Goal: Information Seeking & Learning: Learn about a topic

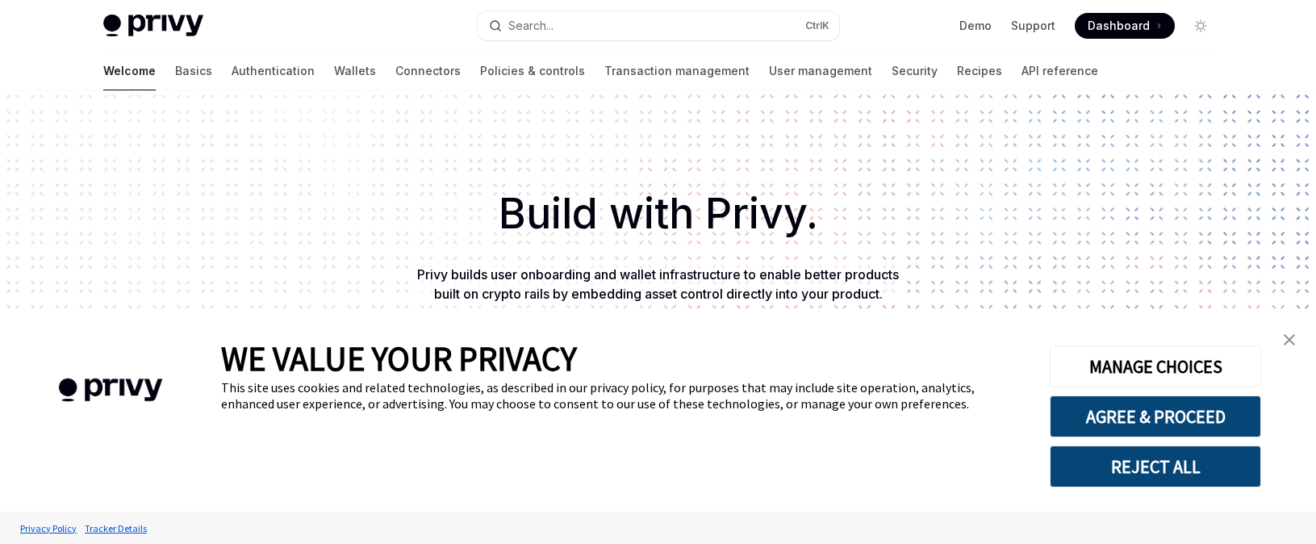
type textarea "*"
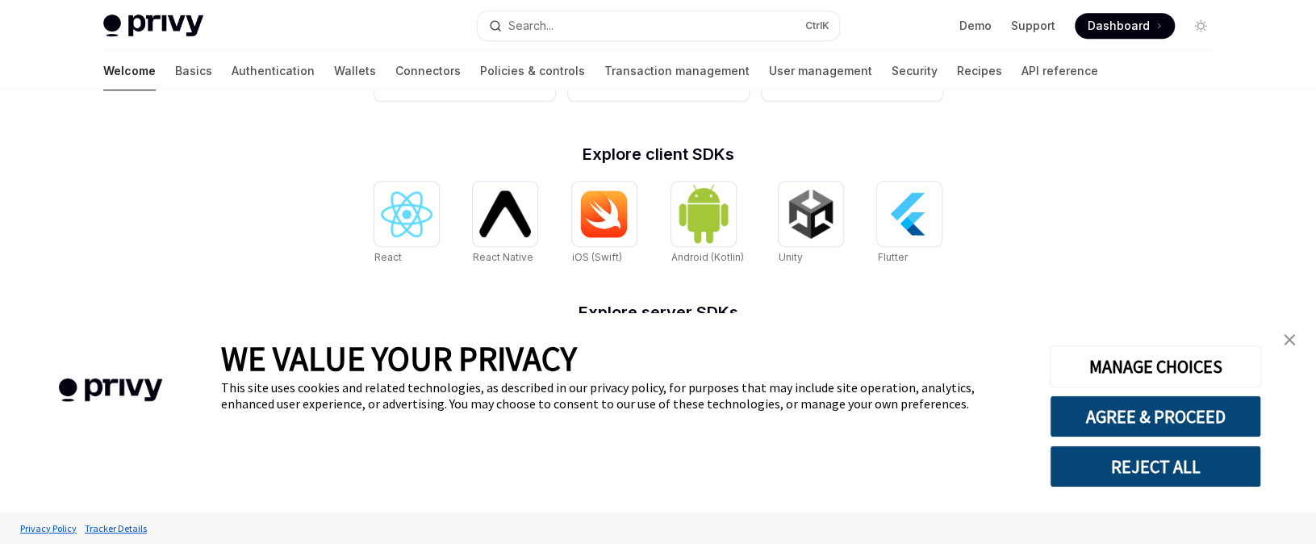
scroll to position [617, 0]
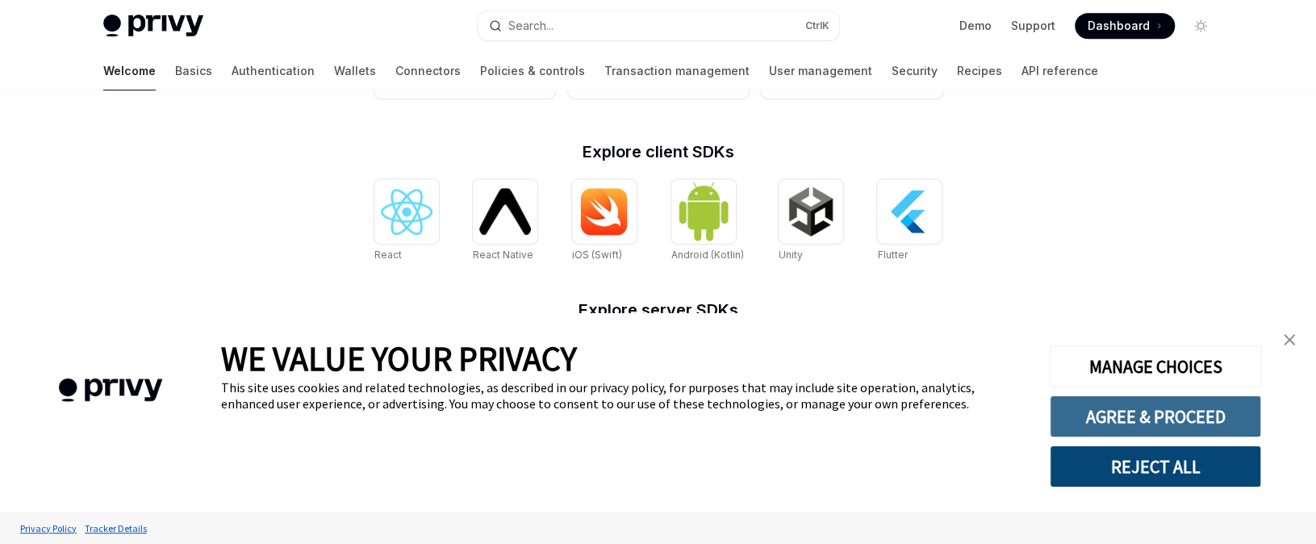
click at [1227, 420] on button "AGREE & PROCEED" at bounding box center [1155, 416] width 211 height 42
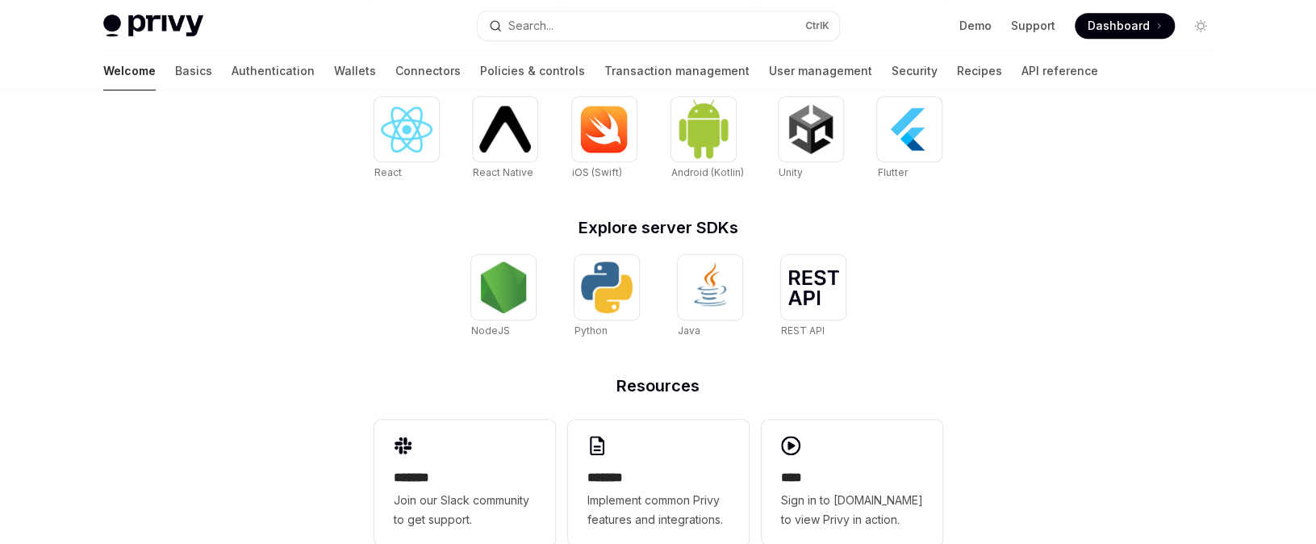
scroll to position [739, 0]
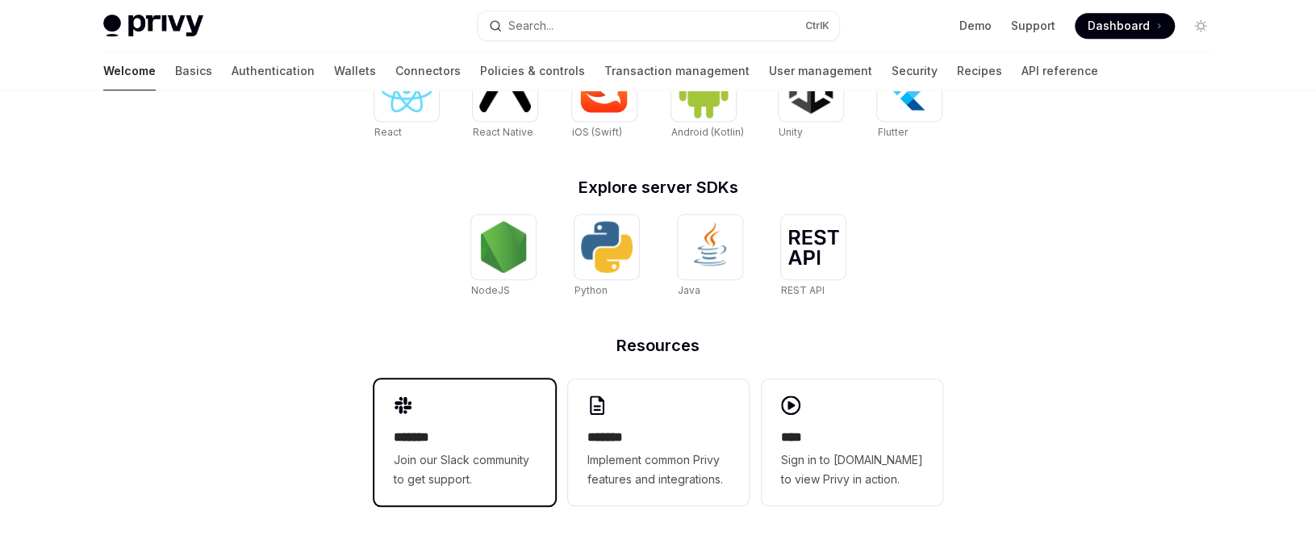
click at [412, 403] on div "******* Join our Slack community to get support." at bounding box center [464, 442] width 181 height 126
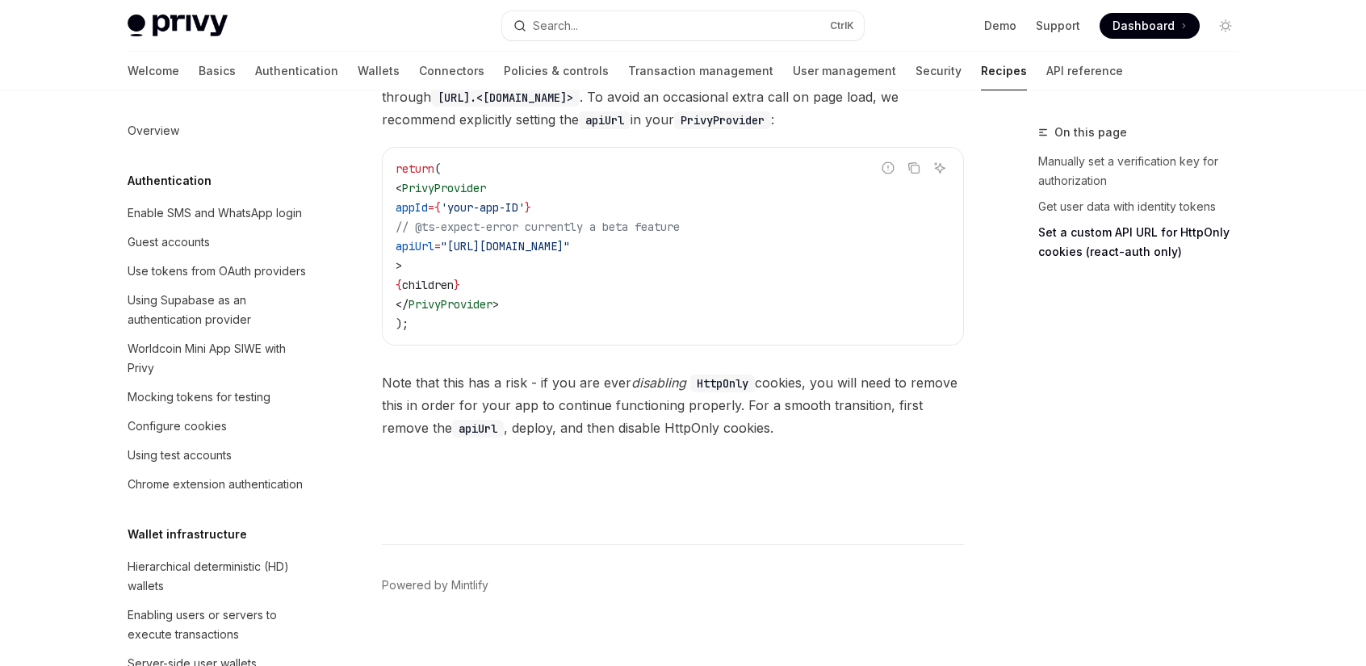
scroll to position [945, 0]
